Goal: Information Seeking & Learning: Learn about a topic

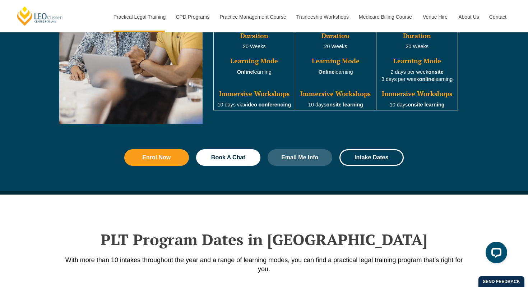
scroll to position [744, 0]
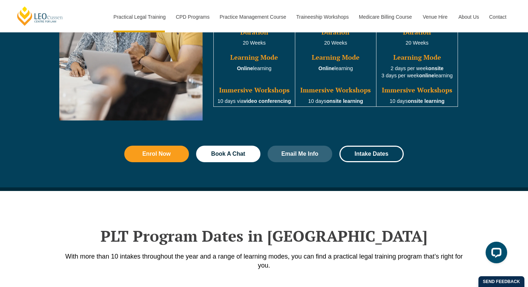
click at [342, 104] on strong "onsite learning" at bounding box center [344, 101] width 37 height 6
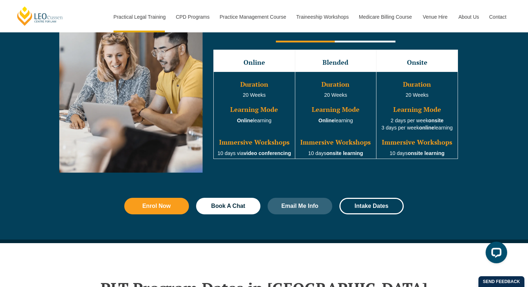
scroll to position [688, 0]
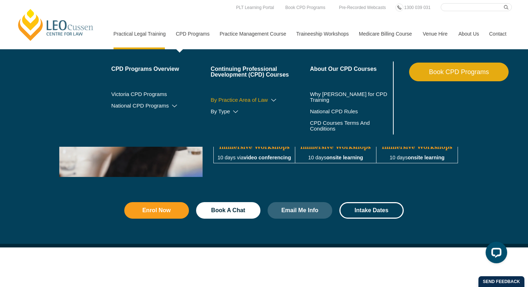
click at [270, 101] on icon at bounding box center [273, 100] width 7 height 5
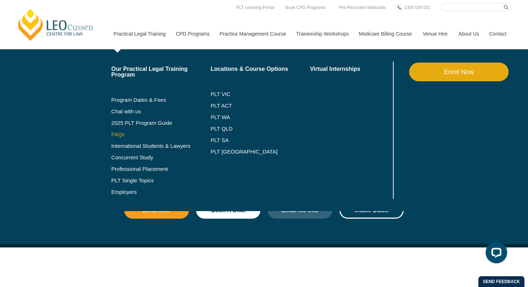
click at [111, 135] on link "FAQs" at bounding box center [160, 134] width 99 height 6
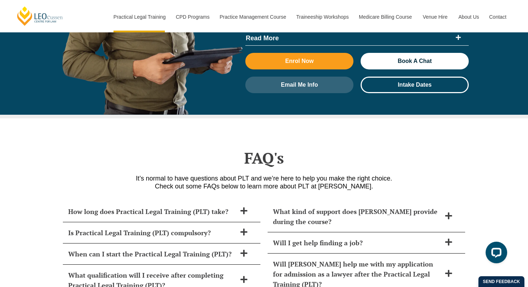
scroll to position [2982, 0]
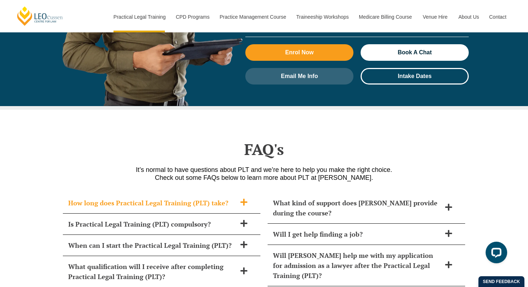
click at [123, 198] on h2 "How long does Practical Legal Training (PLT) take?" at bounding box center [152, 203] width 168 height 10
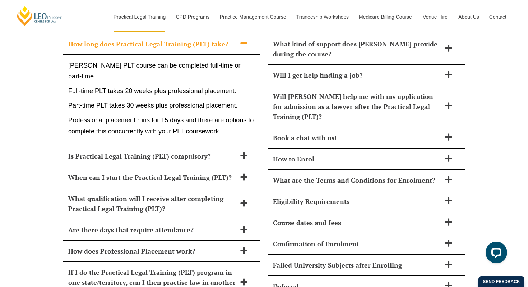
scroll to position [3142, 0]
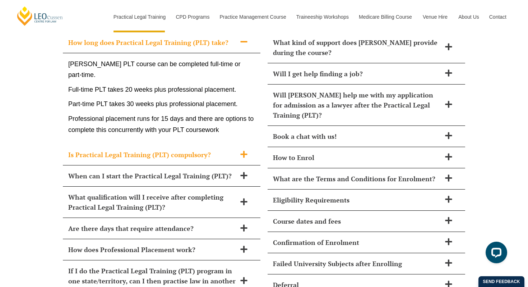
click at [165, 149] on h2 "Is Practical Legal Training (PLT) compulsory?" at bounding box center [152, 154] width 168 height 10
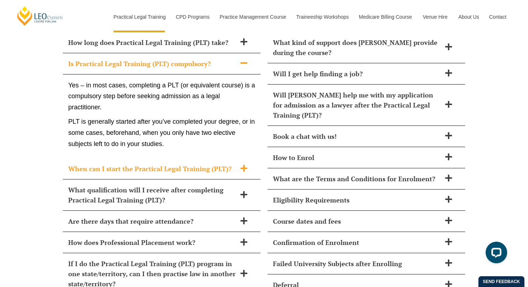
click at [166, 163] on h2 "When can I start the Practical Legal Training (PLT)?" at bounding box center [152, 168] width 168 height 10
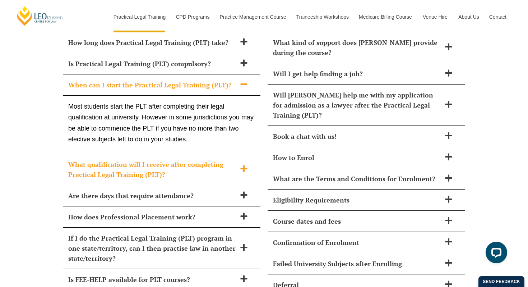
click at [166, 159] on h2 "What qualification will I receive after completing Practical Legal Training (PL…" at bounding box center [152, 169] width 168 height 20
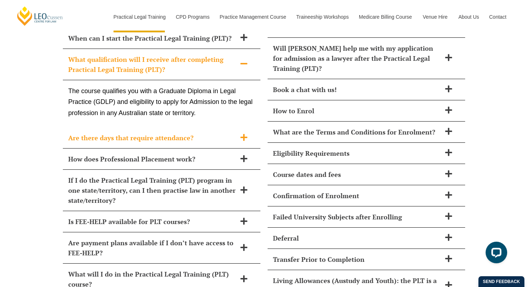
scroll to position [3191, 0]
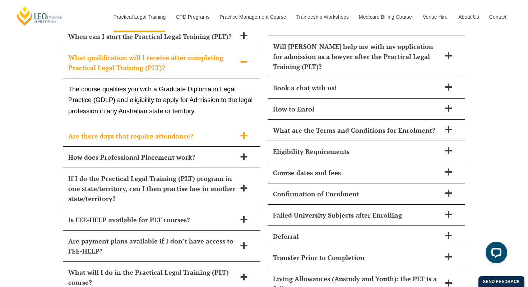
click at [178, 131] on h2 "Are there days that require attendance?" at bounding box center [152, 136] width 168 height 10
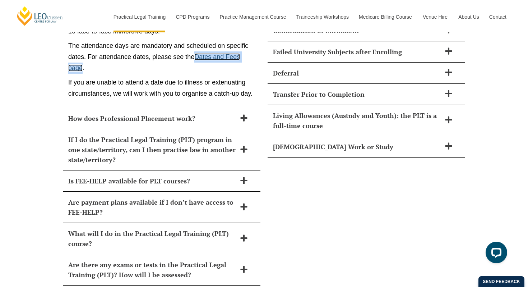
scroll to position [3354, 0]
click at [245, 114] on icon at bounding box center [243, 117] width 7 height 7
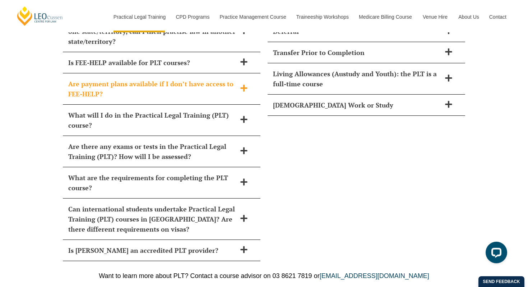
scroll to position [3398, 0]
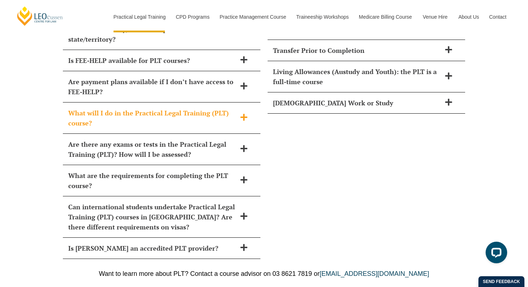
click at [185, 108] on h2 "What will I do in the Practical Legal Training (PLT) course?" at bounding box center [152, 118] width 168 height 20
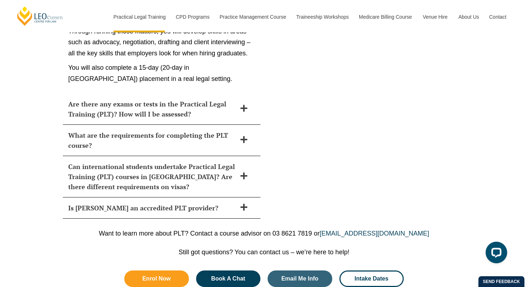
scroll to position [3591, 0]
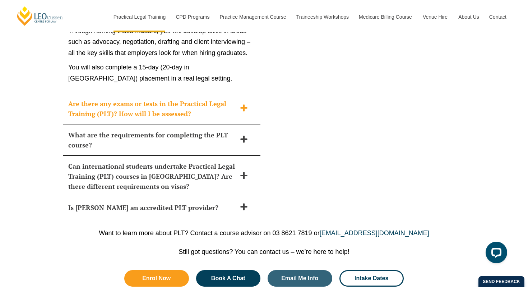
click at [146, 98] on h2 "Are there any exams or tests in the Practical Legal Training (PLT)? How will I …" at bounding box center [152, 108] width 168 height 20
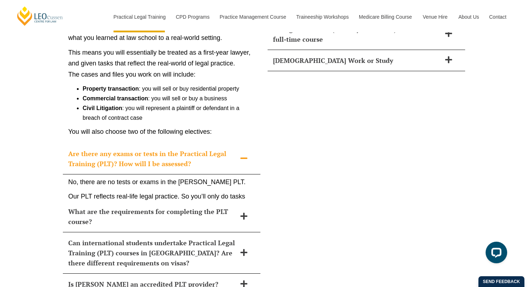
scroll to position [3423, 0]
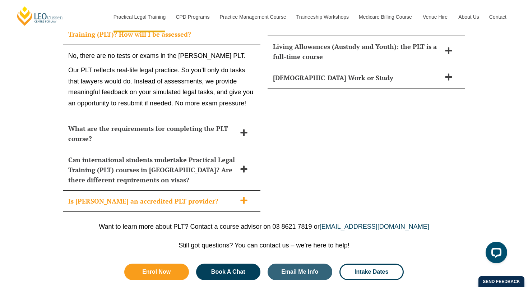
click at [182, 196] on h2 "Is Leo Cussen an accredited PLT provider?" at bounding box center [152, 201] width 168 height 10
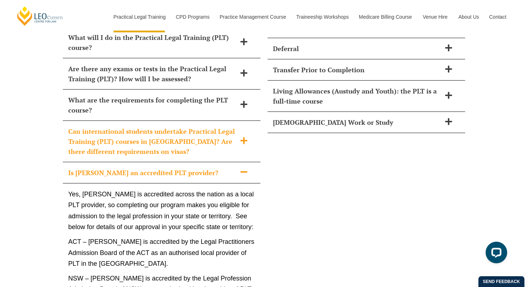
scroll to position [3337, 0]
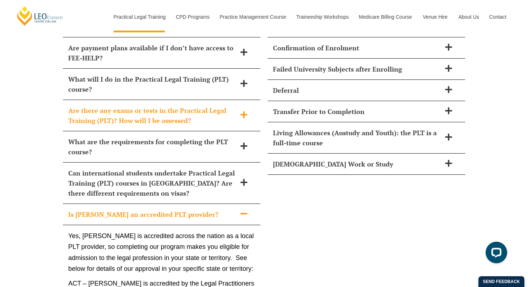
click at [208, 105] on h2 "Are there any exams or tests in the Practical Legal Training (PLT)? How will I …" at bounding box center [152, 115] width 168 height 20
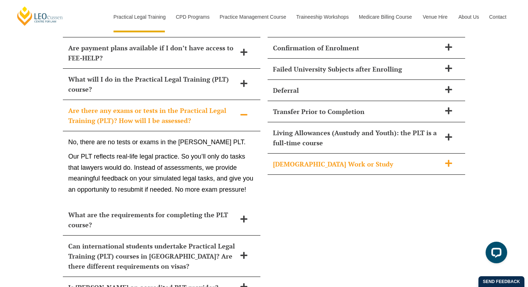
click at [319, 153] on div "Part-Time Work or Study" at bounding box center [367, 163] width 198 height 21
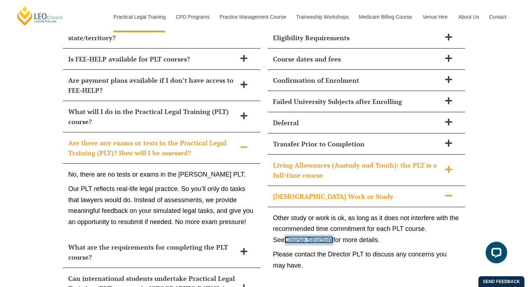
scroll to position [3303, 0]
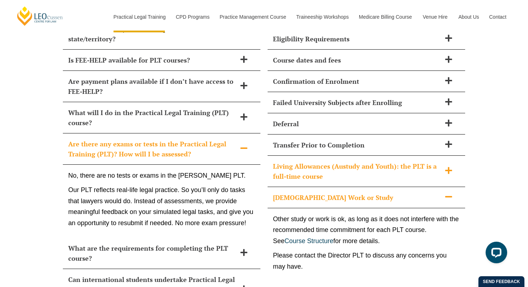
click at [332, 161] on h2 "Living Allowances (Austudy and Youth): the PLT is a full-time course" at bounding box center [357, 171] width 168 height 20
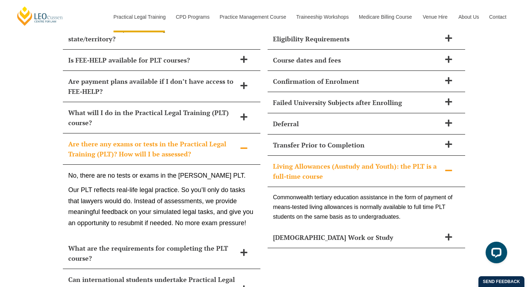
scroll to position [3287, 0]
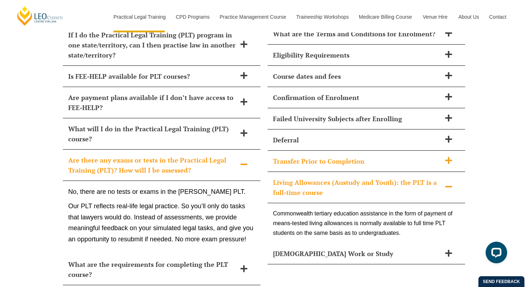
click at [335, 156] on h2 "Transfer Prior to Completion" at bounding box center [357, 161] width 168 height 10
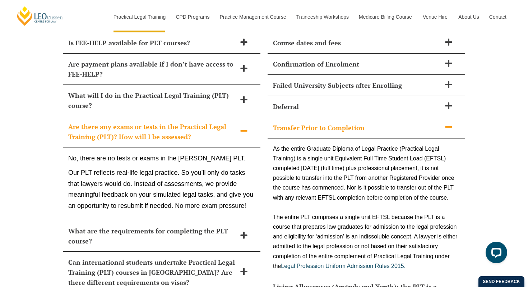
scroll to position [3320, 0]
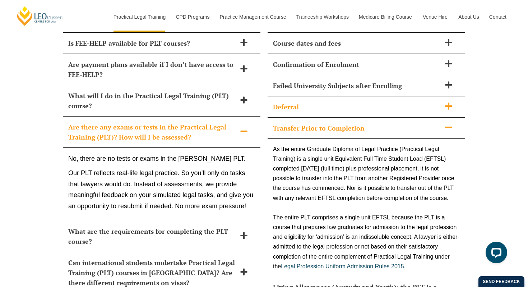
click at [306, 102] on h2 "Deferral" at bounding box center [357, 107] width 168 height 10
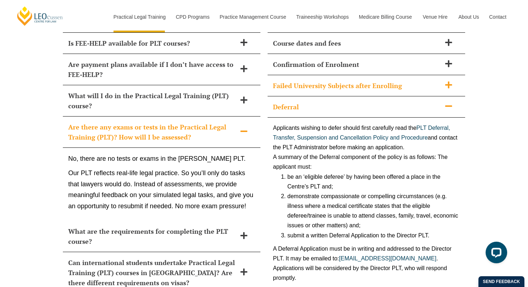
click at [311, 75] on div "Failed University Subjects after Enrolling" at bounding box center [367, 85] width 198 height 21
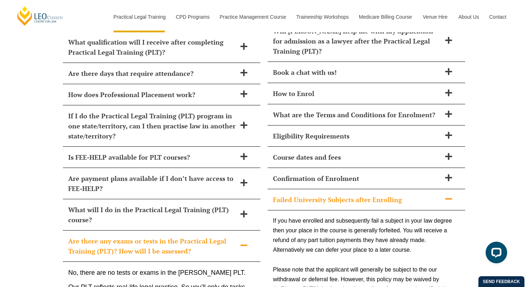
scroll to position [3201, 0]
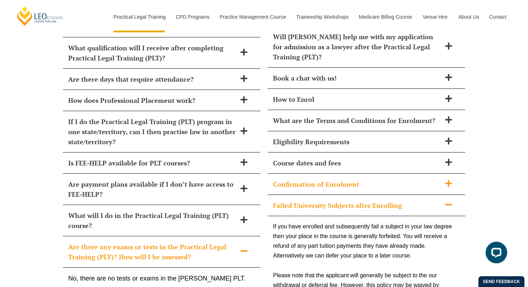
click at [391, 179] on h2 "Confirmation of Enrolment" at bounding box center [357, 184] width 168 height 10
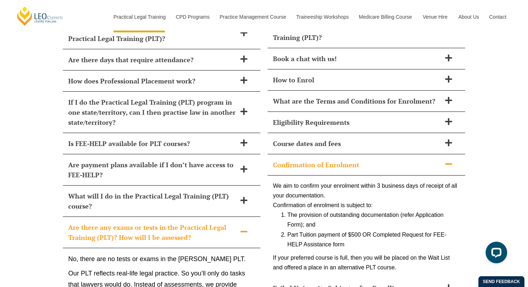
scroll to position [3219, 0]
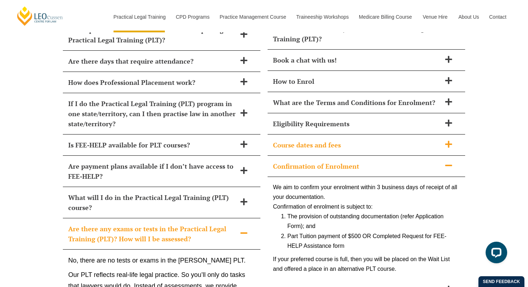
click at [372, 140] on h2 "Course dates and fees" at bounding box center [357, 145] width 168 height 10
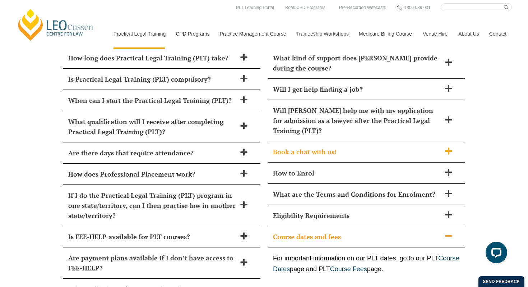
scroll to position [3115, 0]
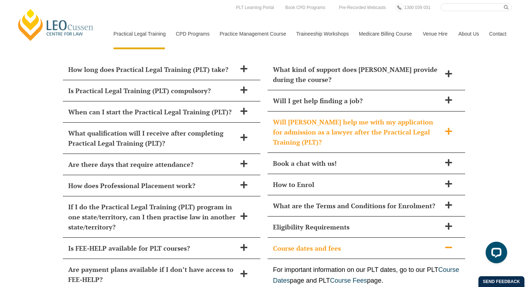
click at [332, 117] on h2 "Will Leo Cussen help me with my application for admission as a lawyer after the…" at bounding box center [357, 132] width 168 height 30
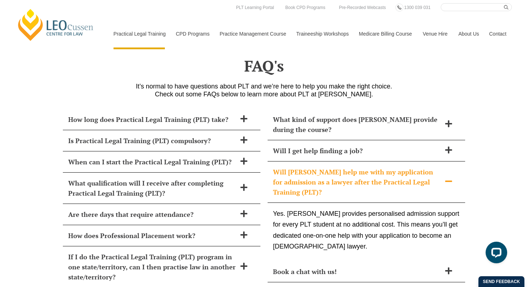
scroll to position [3065, 0]
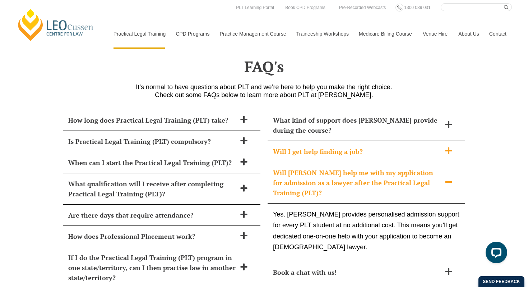
click at [331, 146] on h2 "Will I get help finding a job?" at bounding box center [357, 151] width 168 height 10
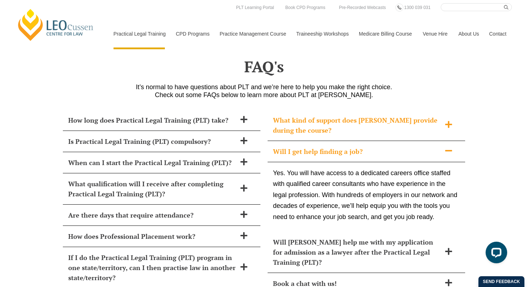
click at [356, 115] on h2 "What kind of support does Leo Cussen provide during the course?" at bounding box center [357, 125] width 168 height 20
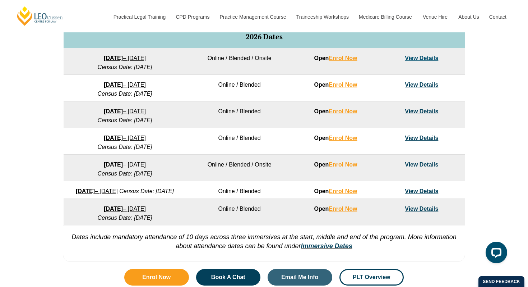
scroll to position [467, 0]
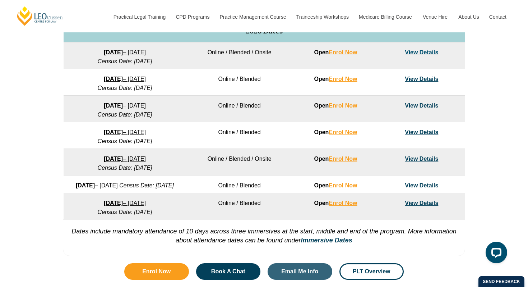
click at [135, 106] on link "23 March 2026 – 7 August 2026" at bounding box center [125, 105] width 42 height 6
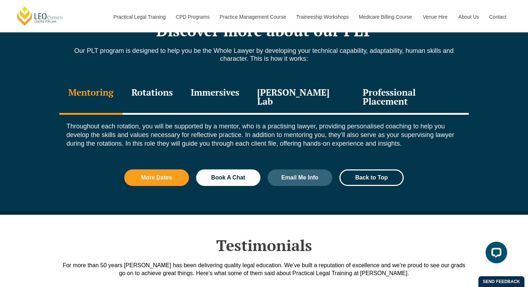
scroll to position [979, 0]
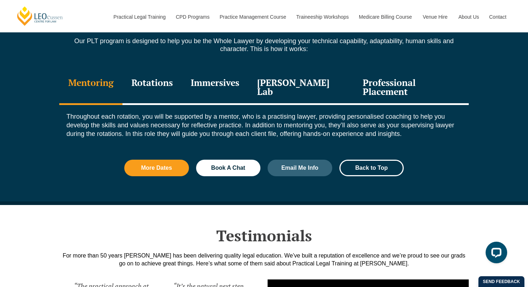
click at [166, 72] on div "Rotations" at bounding box center [151, 88] width 59 height 34
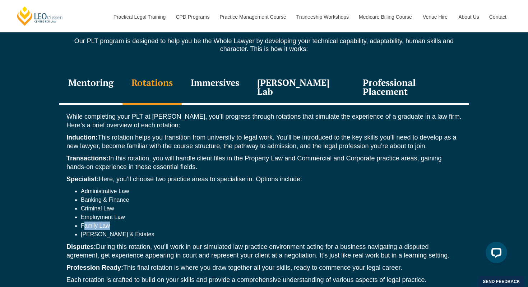
drag, startPoint x: 109, startPoint y: 203, endPoint x: 85, endPoint y: 203, distance: 24.4
click at [85, 221] on li "Family Law" at bounding box center [271, 225] width 381 height 9
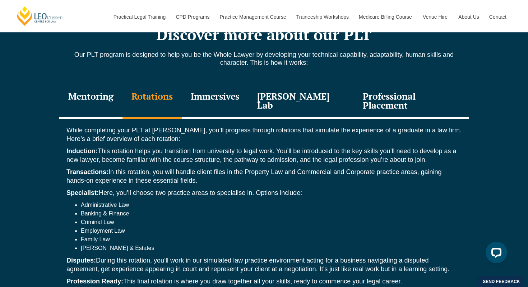
scroll to position [955, 0]
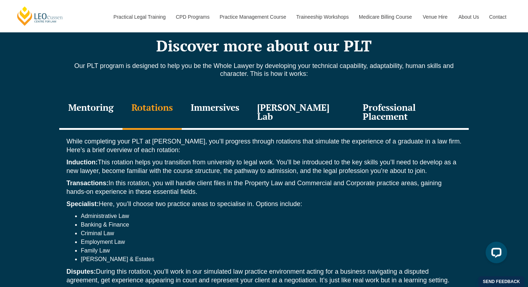
click at [243, 96] on div "Immersives" at bounding box center [215, 113] width 66 height 34
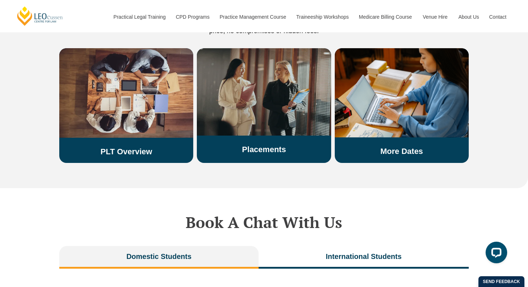
scroll to position [1485, 0]
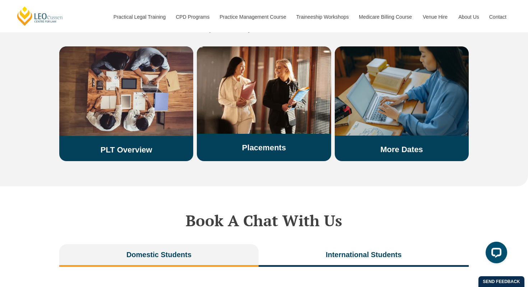
click at [389, 145] on link "More Dates" at bounding box center [401, 149] width 43 height 9
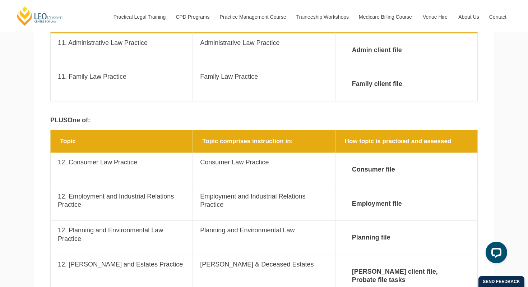
scroll to position [1305, 0]
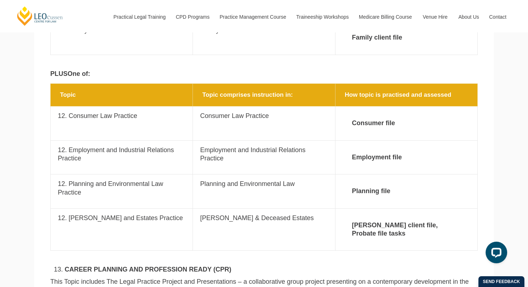
click at [377, 112] on strong "Consumer file" at bounding box center [406, 123] width 127 height 23
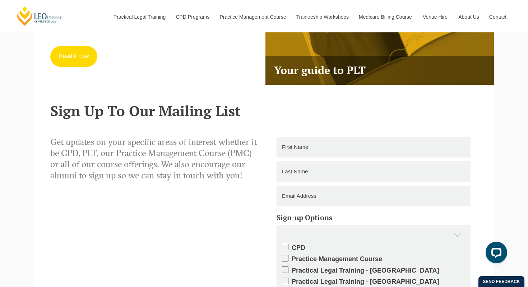
scroll to position [1927, 0]
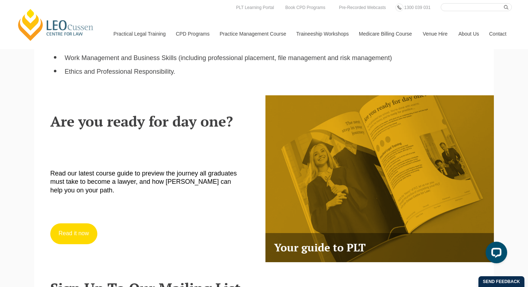
click at [74, 223] on link "Read it now" at bounding box center [73, 233] width 47 height 21
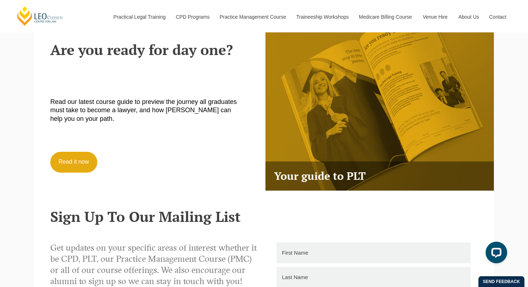
scroll to position [1998, 0]
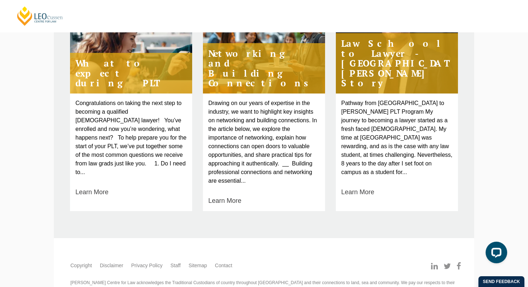
scroll to position [354, 0]
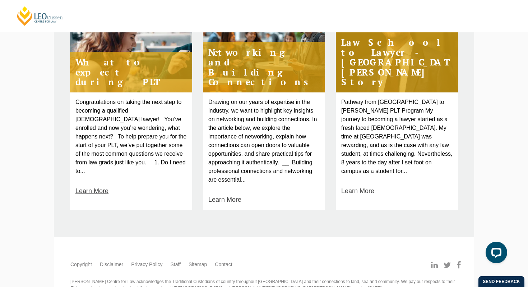
click at [98, 186] on link "Learn More" at bounding box center [91, 191] width 33 height 10
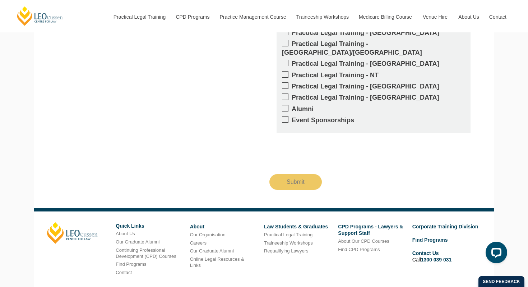
scroll to position [985, 0]
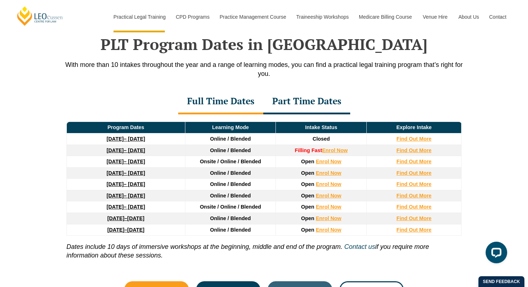
scroll to position [937, 0]
